Goal: Download file/media

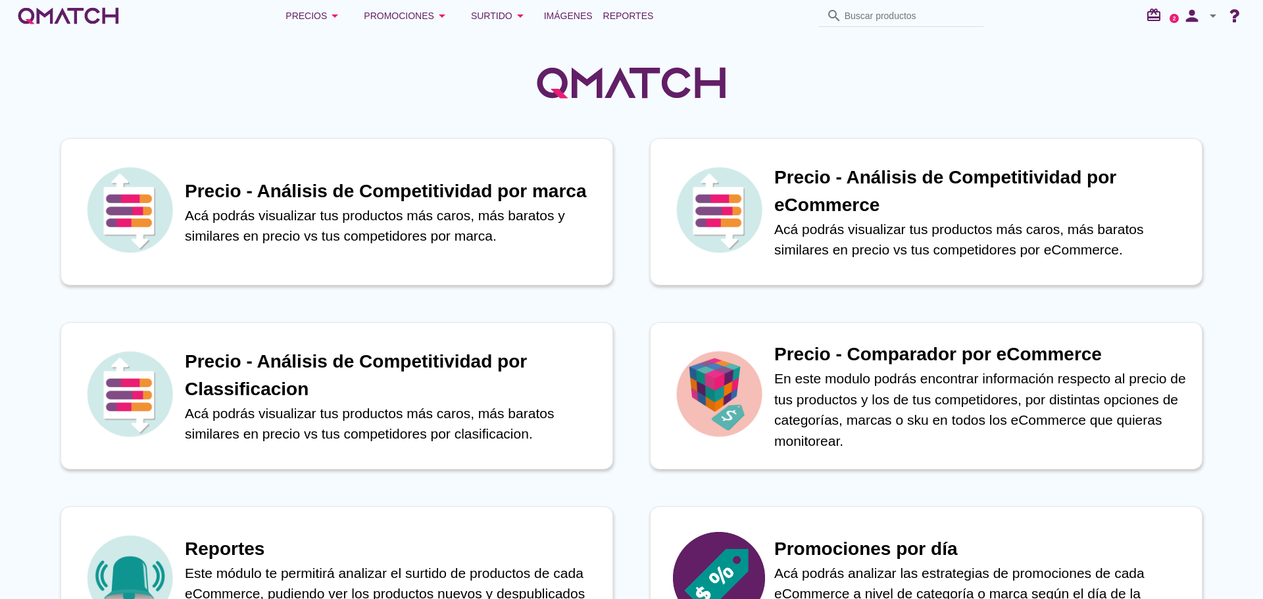
click at [626, 12] on span "Reportes" at bounding box center [628, 16] width 51 height 16
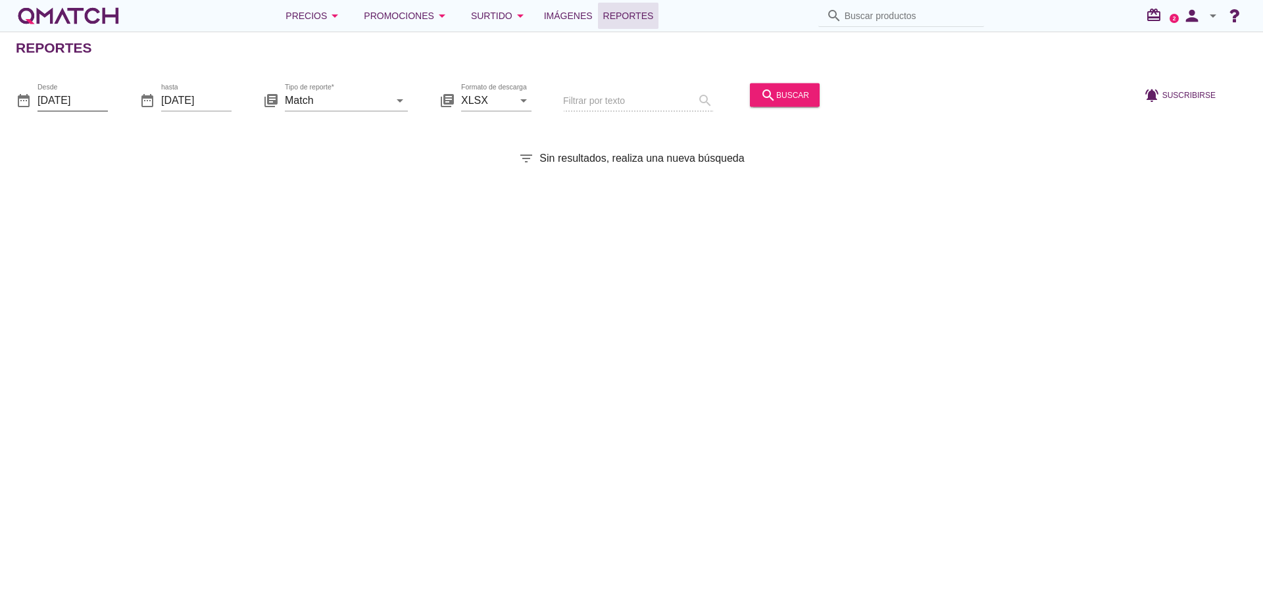
click at [86, 93] on input "[DATE]" at bounding box center [73, 99] width 70 height 21
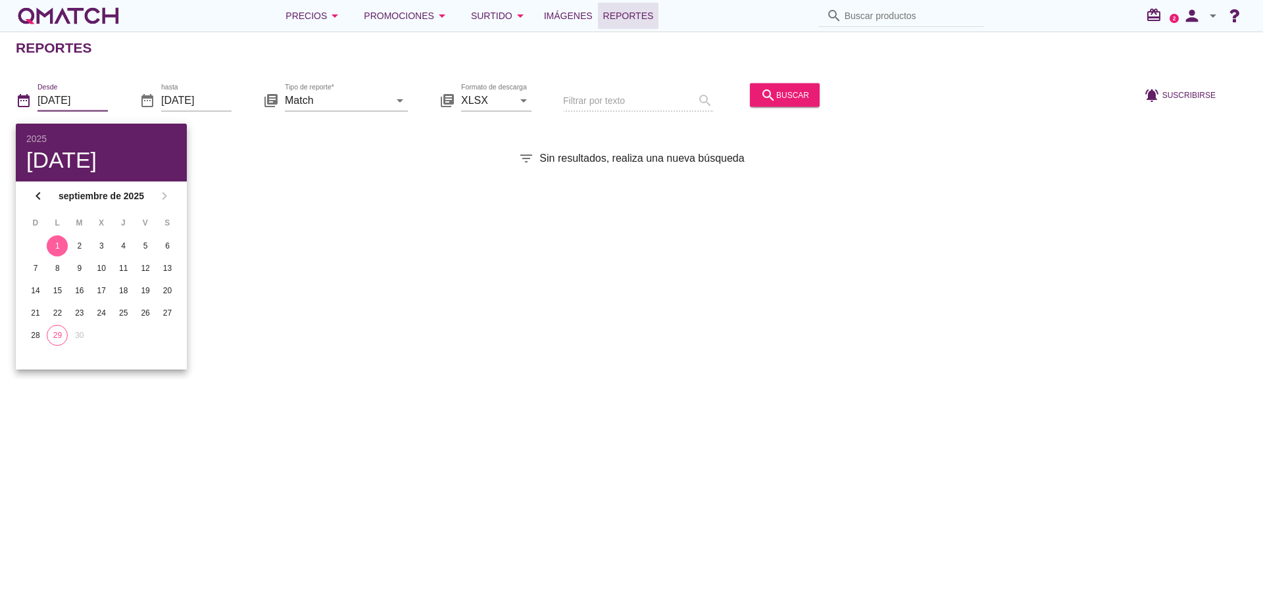
click at [63, 334] on div "29" at bounding box center [57, 336] width 20 height 12
type input "[DATE]"
drag, startPoint x: 267, startPoint y: 284, endPoint x: 309, endPoint y: 143, distance: 147.0
click at [268, 282] on div "Reportes date_range Desde [DATE] date_range hasta [DATE] library_books Tipo de …" at bounding box center [631, 316] width 1263 height 568
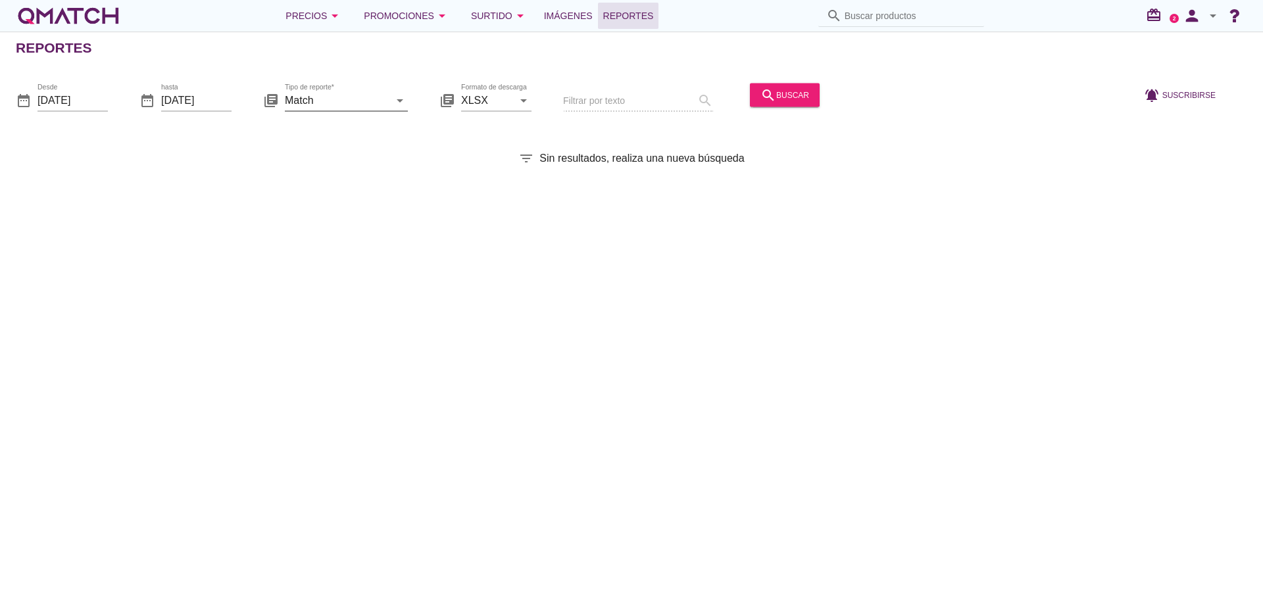
click at [318, 109] on input "Match" at bounding box center [337, 99] width 105 height 21
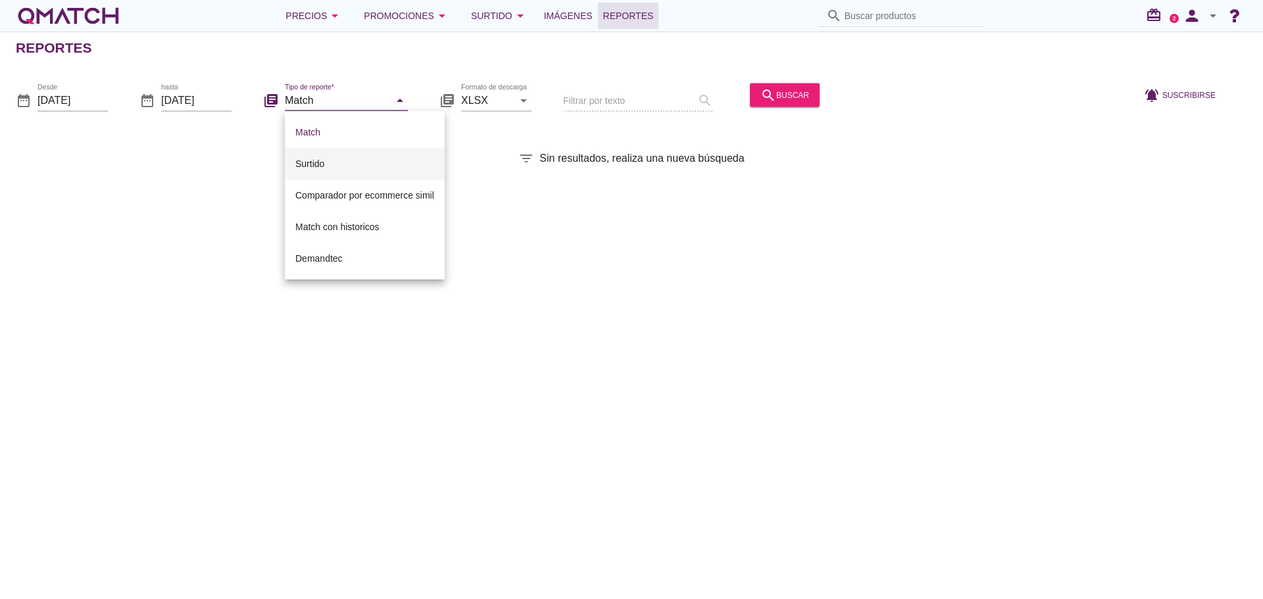
click at [330, 161] on div "Surtido" at bounding box center [364, 164] width 139 height 16
type input "Surtido"
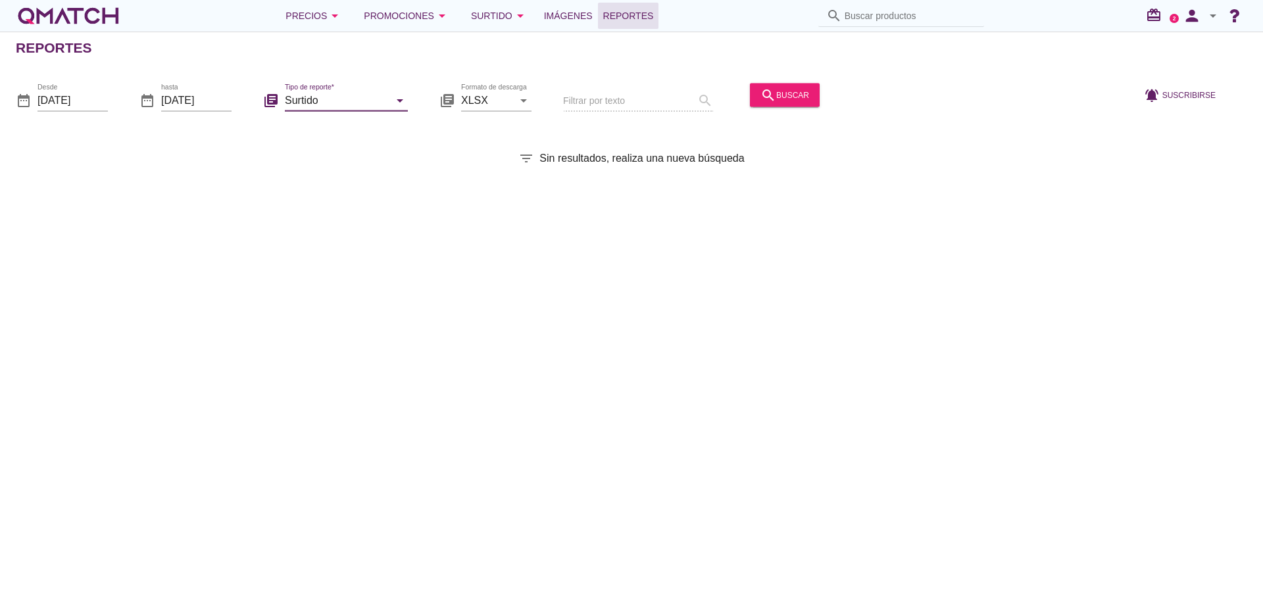
click at [784, 87] on div "search buscar" at bounding box center [785, 95] width 49 height 16
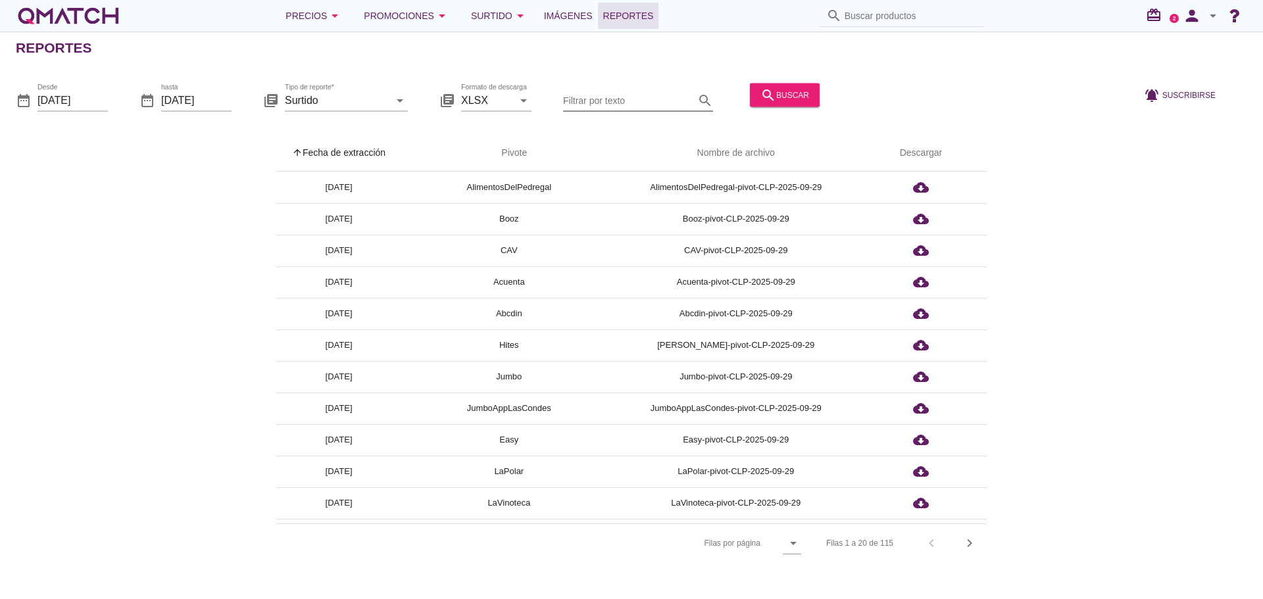
click at [611, 96] on input "Filtrar por texto" at bounding box center [629, 99] width 132 height 21
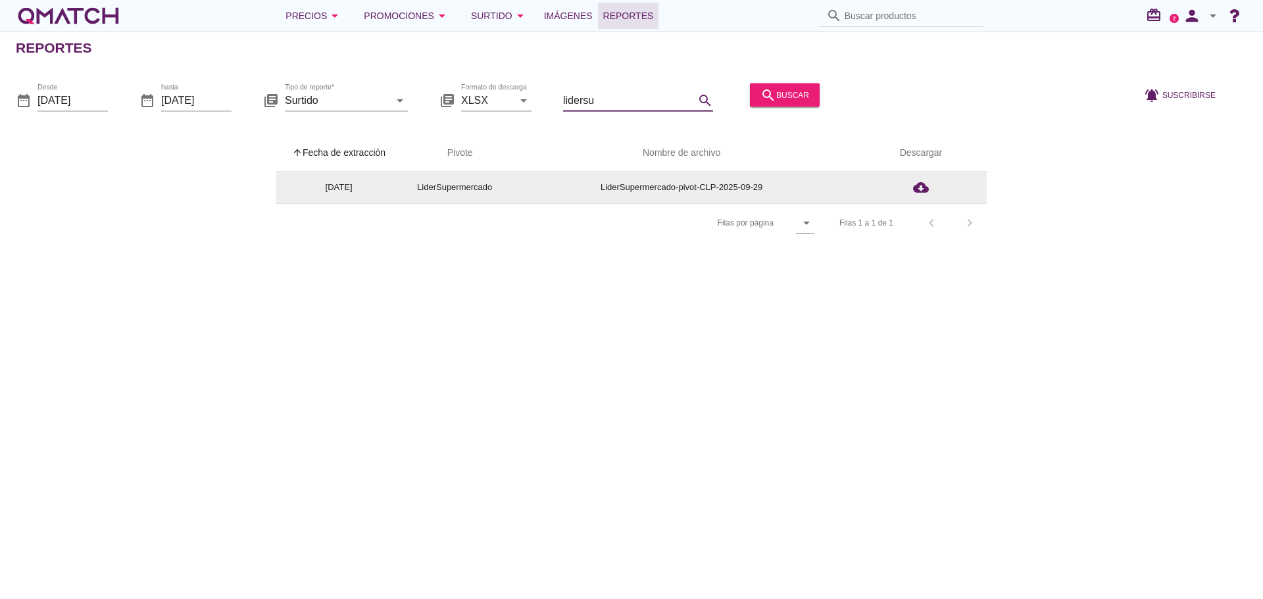
type input "lidersu"
click at [929, 182] on icon "cloud_download" at bounding box center [921, 188] width 16 height 16
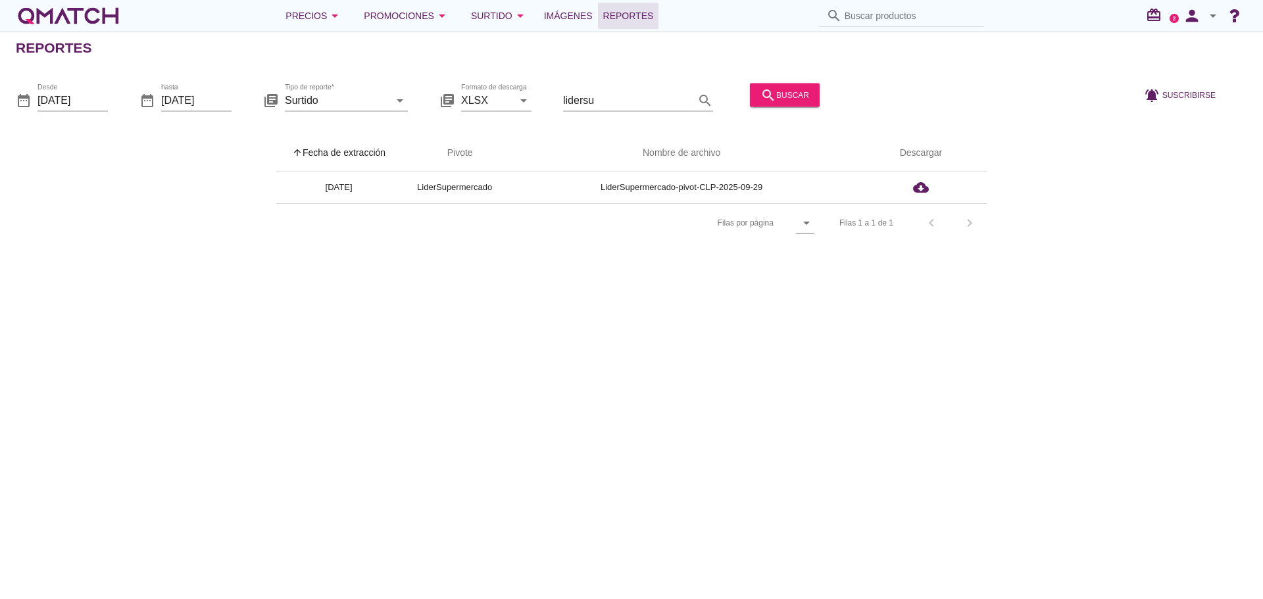
click at [1218, 17] on icon "arrow_drop_down" at bounding box center [1214, 16] width 16 height 16
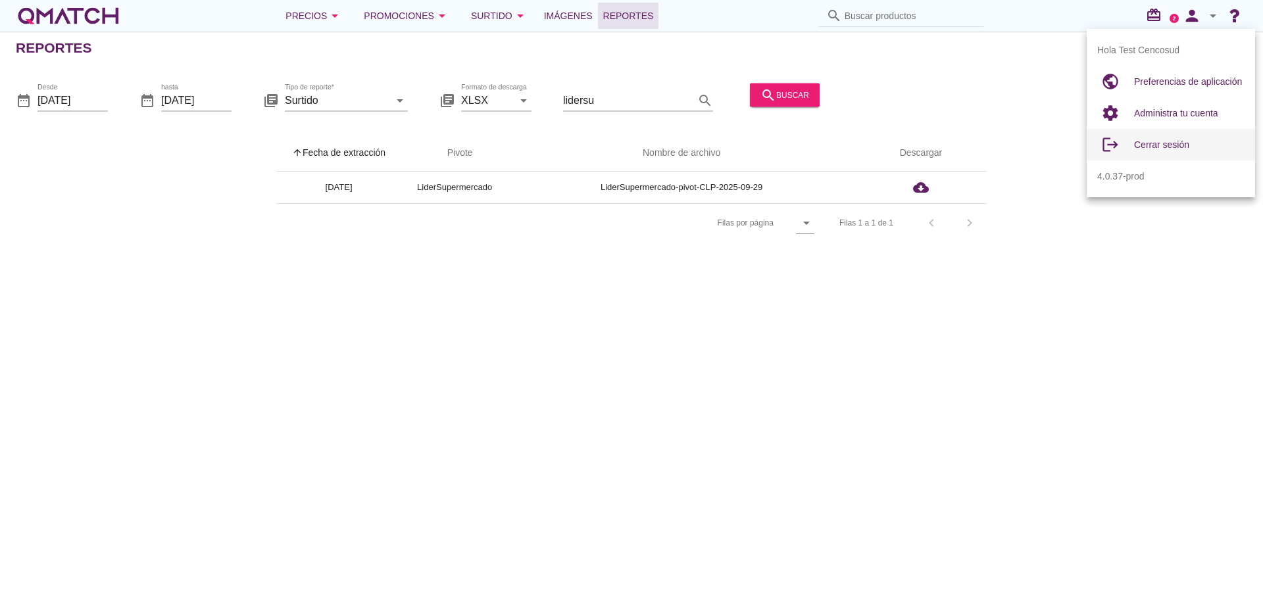
click at [1151, 141] on span "Cerrar sesión" at bounding box center [1161, 145] width 55 height 11
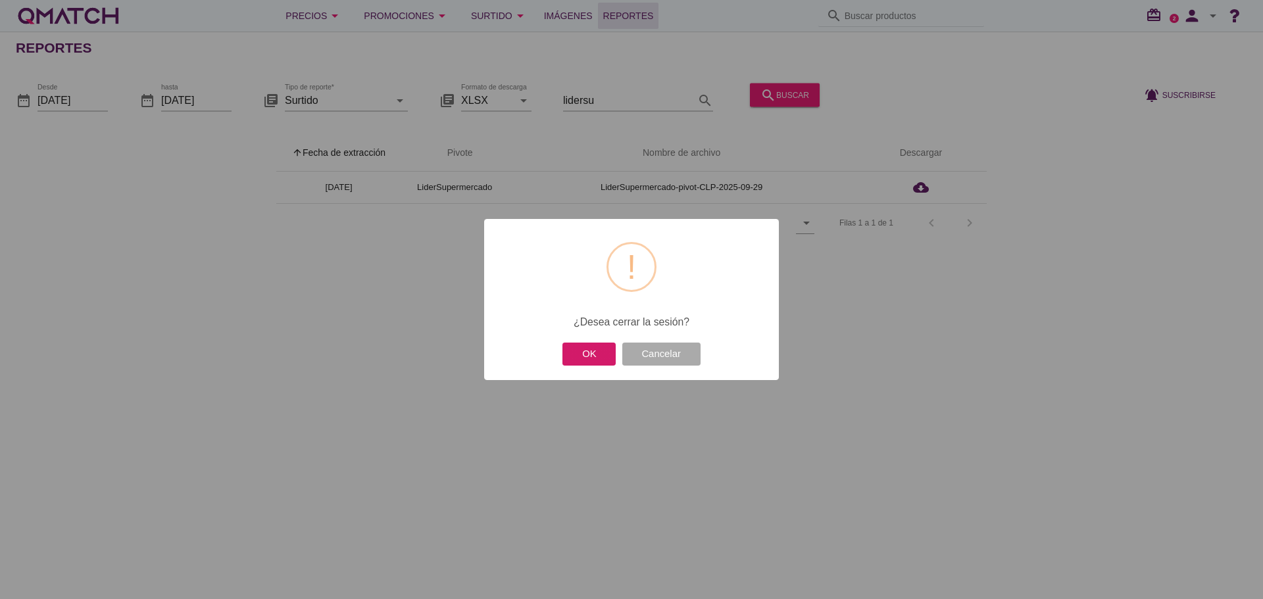
click at [601, 362] on button "OK" at bounding box center [589, 354] width 53 height 23
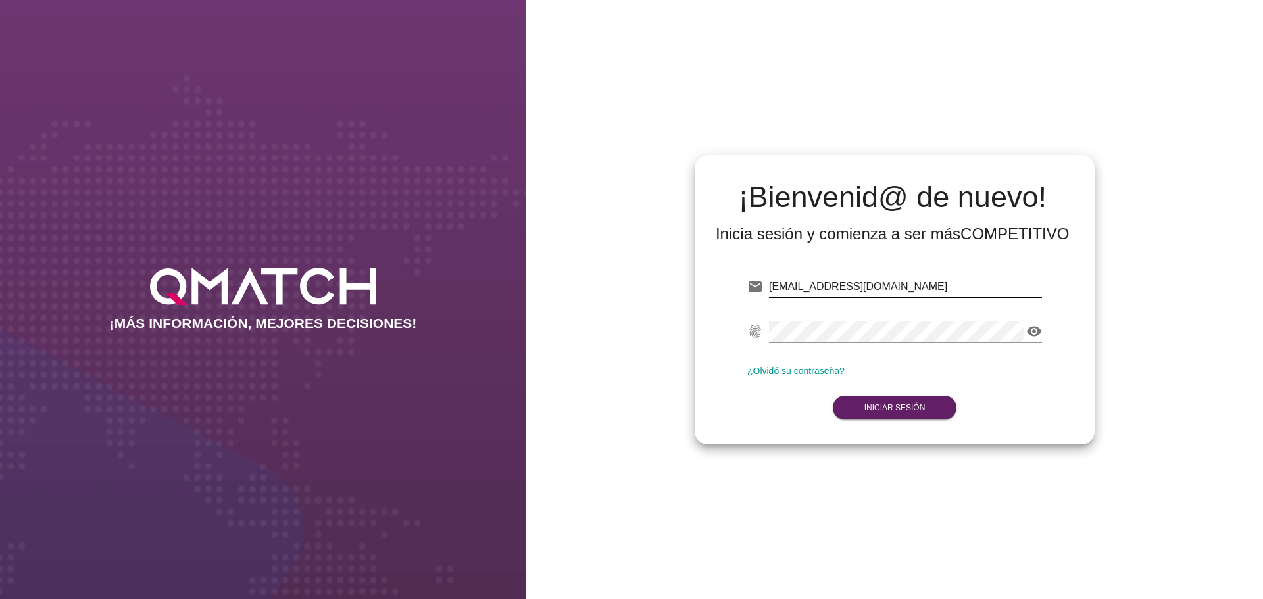
click at [850, 287] on input "[EMAIL_ADDRESS][DOMAIN_NAME]" at bounding box center [905, 286] width 273 height 21
type input "[EMAIL_ADDRESS][DOMAIN_NAME]"
